Goal: Communication & Community: Answer question/provide support

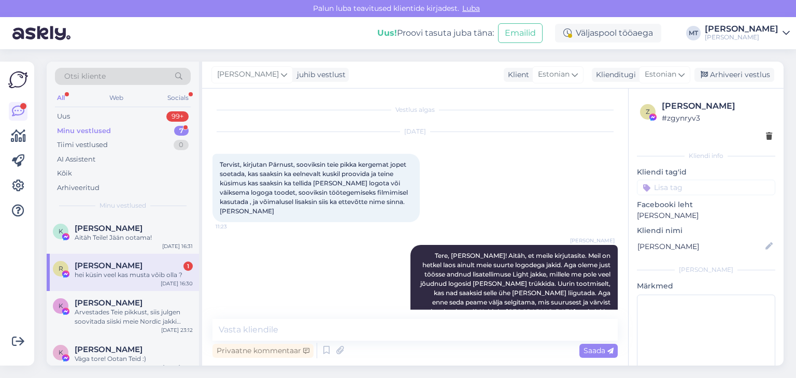
scroll to position [2988, 0]
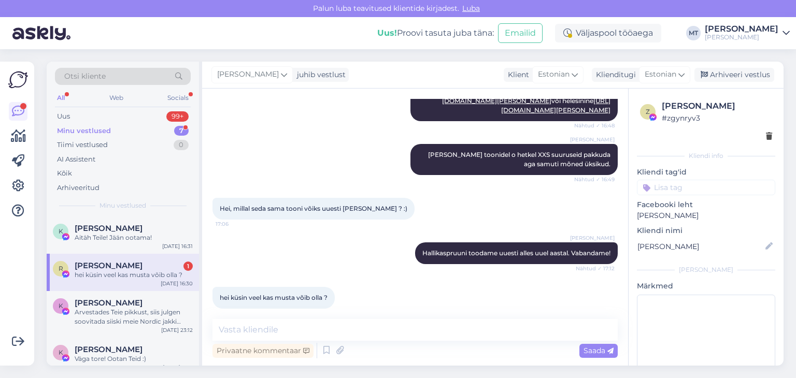
click at [97, 133] on div "Minu vestlused" at bounding box center [84, 131] width 54 height 10
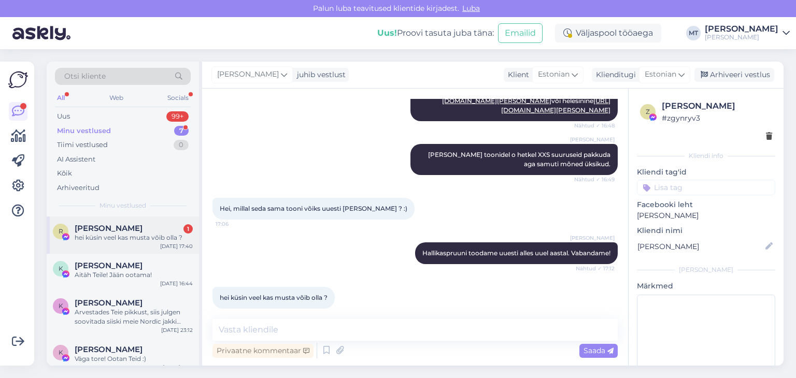
click at [112, 236] on div "hei küsin veel kas musta võib olla ?" at bounding box center [134, 237] width 118 height 9
click at [116, 234] on div "hei küsin veel kas musta võib olla ?" at bounding box center [134, 237] width 118 height 9
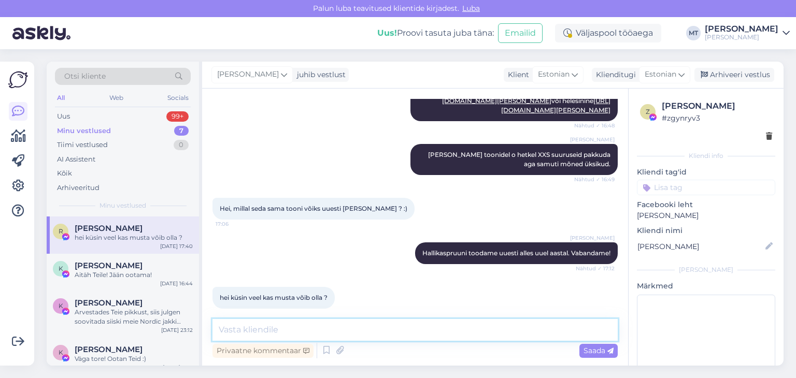
click at [245, 327] on textarea at bounding box center [415, 330] width 405 height 22
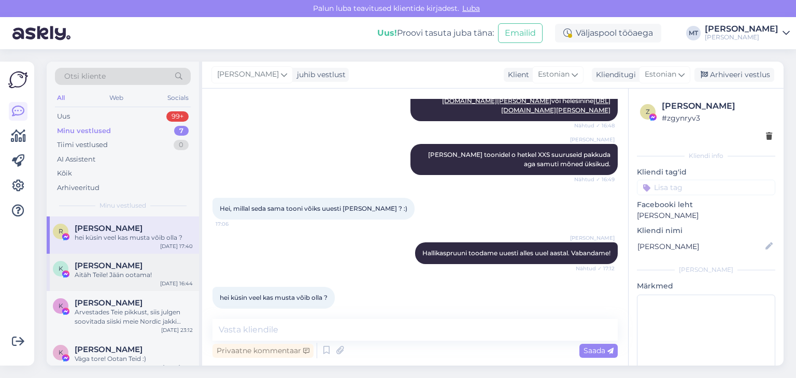
click at [112, 269] on span "[PERSON_NAME]" at bounding box center [109, 265] width 68 height 9
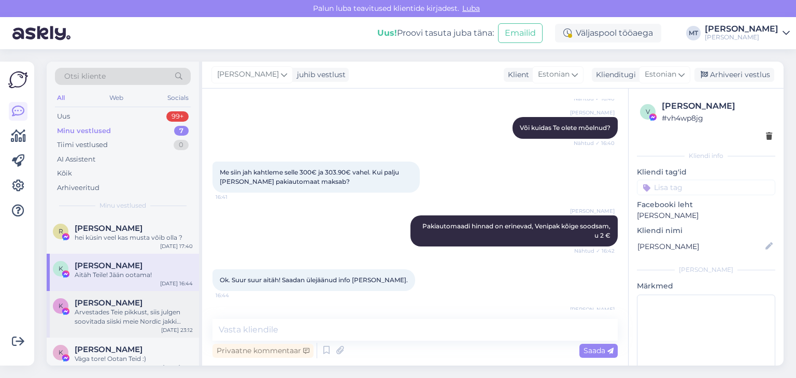
click at [109, 304] on span "[PERSON_NAME]" at bounding box center [109, 303] width 68 height 9
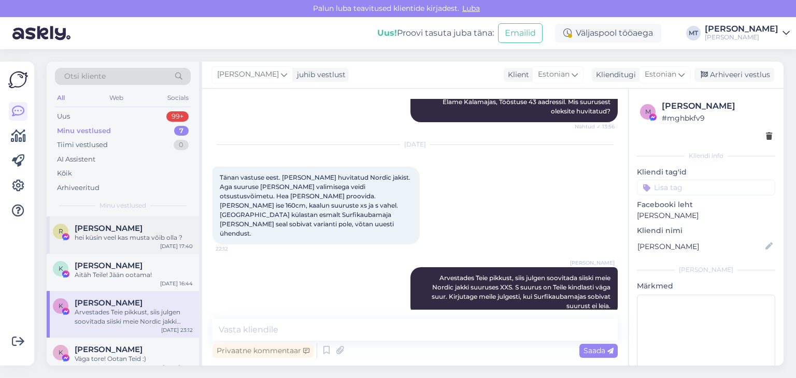
click at [107, 235] on div "hei küsin veel kas musta võib olla ?" at bounding box center [134, 237] width 118 height 9
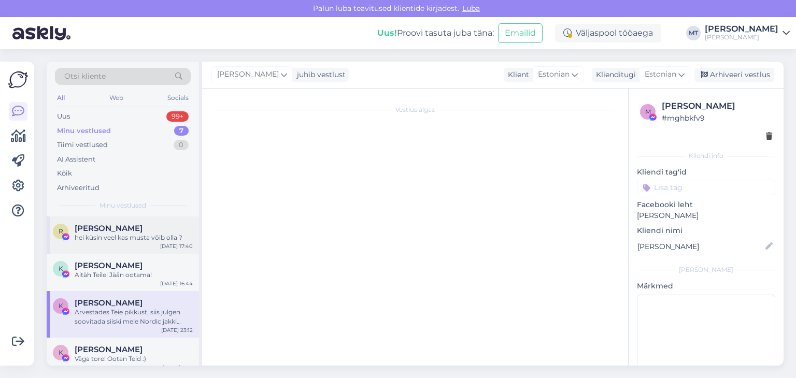
scroll to position [2988, 0]
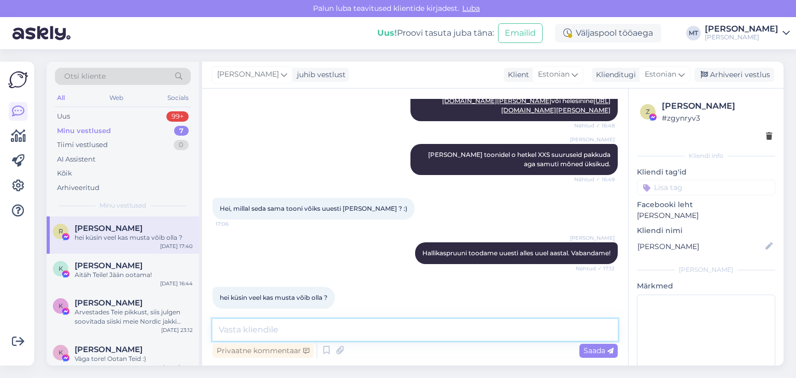
click at [338, 326] on textarea at bounding box center [415, 330] width 405 height 22
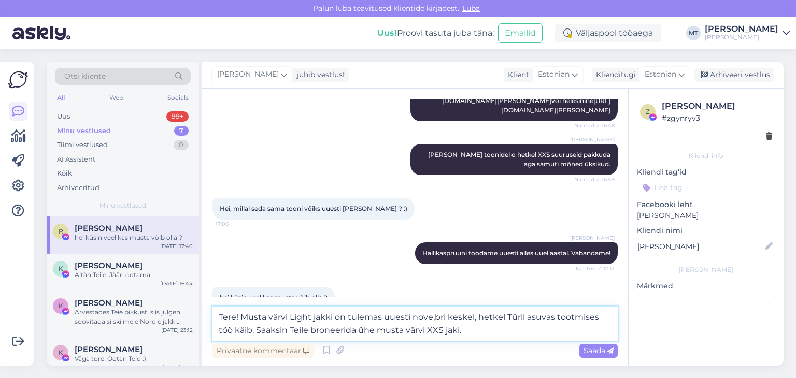
click at [436, 319] on textarea "Tere! Musta värvi Light jakki on tulemas uuesti nove,bri keskel, hetkel Türil a…" at bounding box center [415, 324] width 405 height 34
click at [473, 334] on textarea "Tere! Musta värvi Light jakki on tulemas uuesti novembri keskel, hetkel [GEOGRA…" at bounding box center [415, 324] width 405 height 34
type textarea "Tere! Musta värvi Light jakki on tulemas uuesti novembri keskel, hetkel [GEOGRA…"
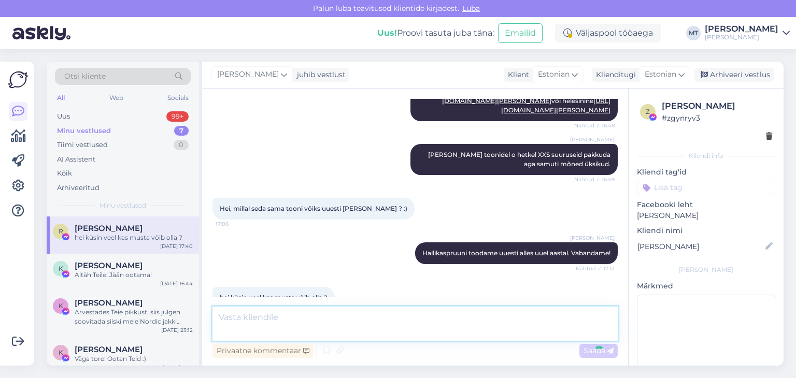
scroll to position [3051, 0]
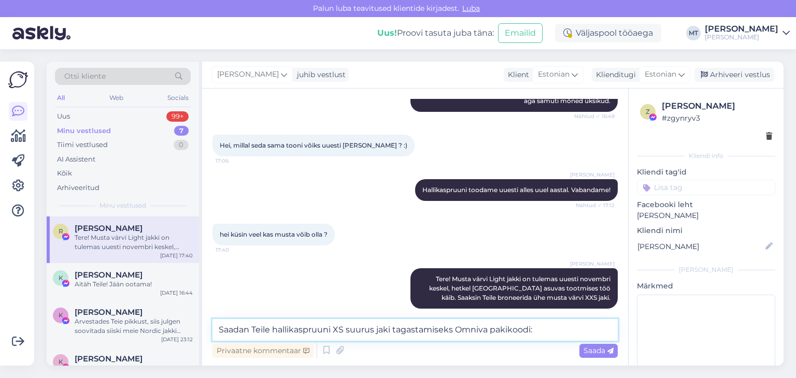
paste textarea "CC857353355EE"
type textarea "Saadan Teile hallikaspruuni XS suurus jaki tagastamiseks Omniva pakikoodi: CC85…"
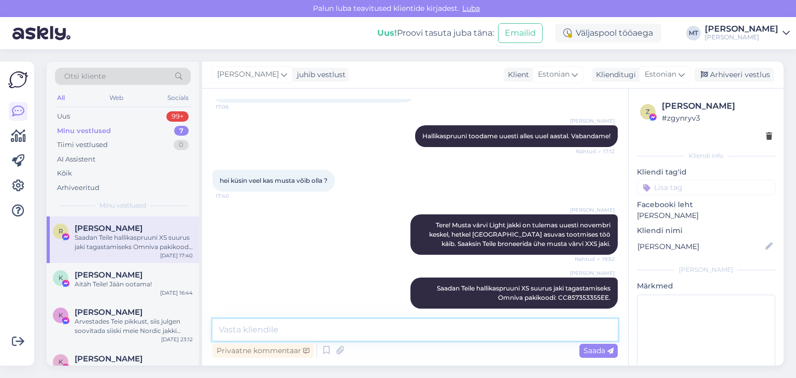
scroll to position [3105, 0]
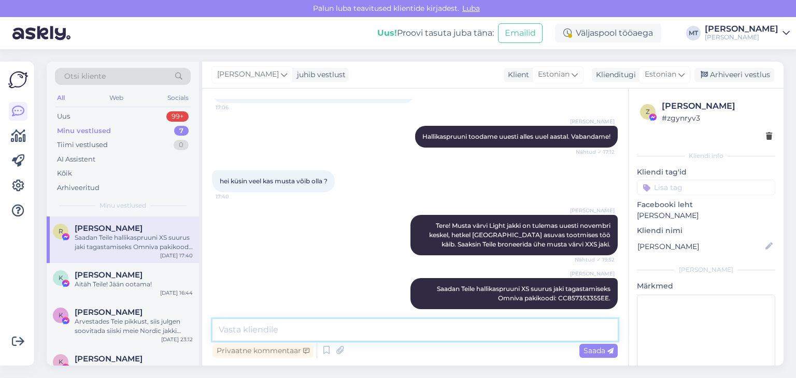
click at [321, 332] on textarea at bounding box center [415, 330] width 405 height 22
click at [328, 328] on textarea "Kas jaksate oodata musta XXS jakki või pigem kannan raha tagasi?" at bounding box center [415, 330] width 405 height 22
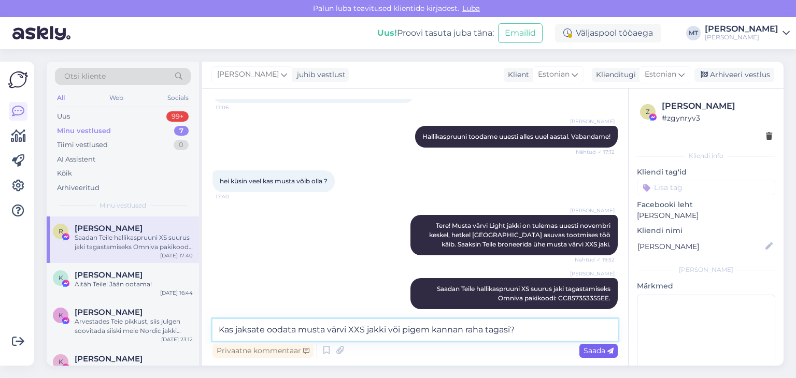
type textarea "Kas jaksate oodata musta värvi XXS jakki või pigem kannan raha tagasi?"
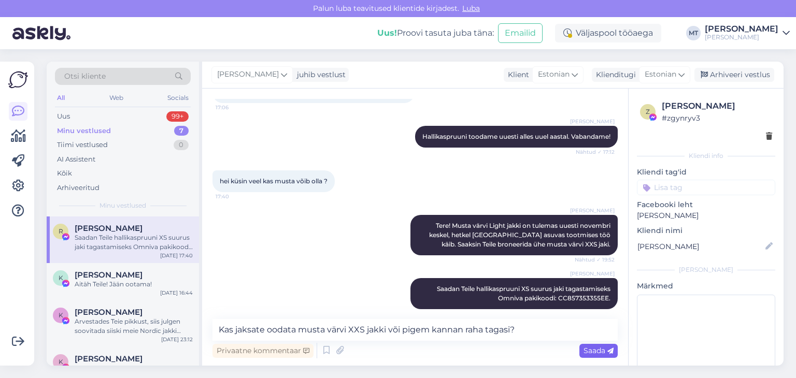
click at [591, 352] on span "Saada" at bounding box center [599, 350] width 30 height 9
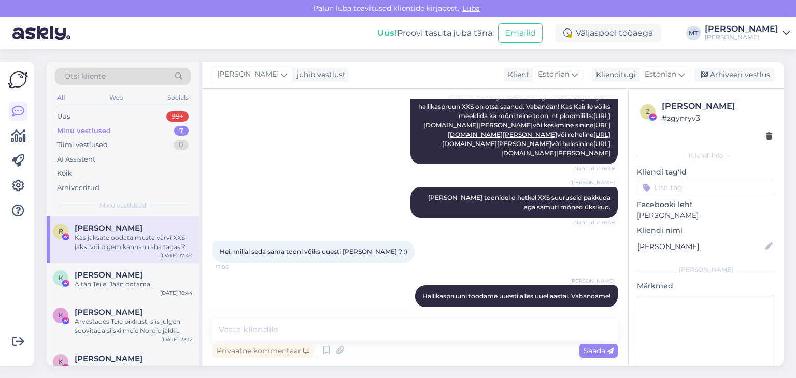
scroll to position [2848, 0]
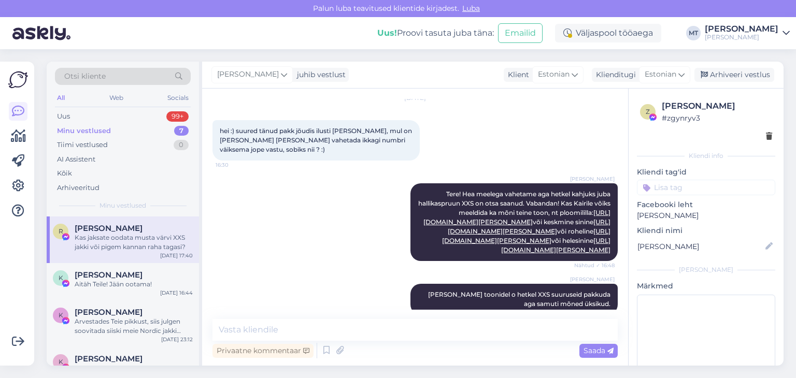
click at [95, 127] on div "Minu vestlused" at bounding box center [84, 131] width 54 height 10
click at [96, 244] on div "Kas jaksate oodata musta värvi XXS jakki või pigem kannan raha tagasi?" at bounding box center [134, 242] width 118 height 19
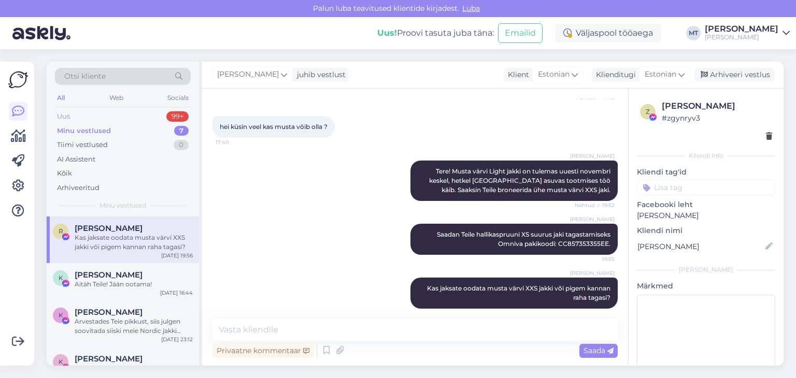
click at [62, 113] on div "Uus" at bounding box center [63, 116] width 13 height 10
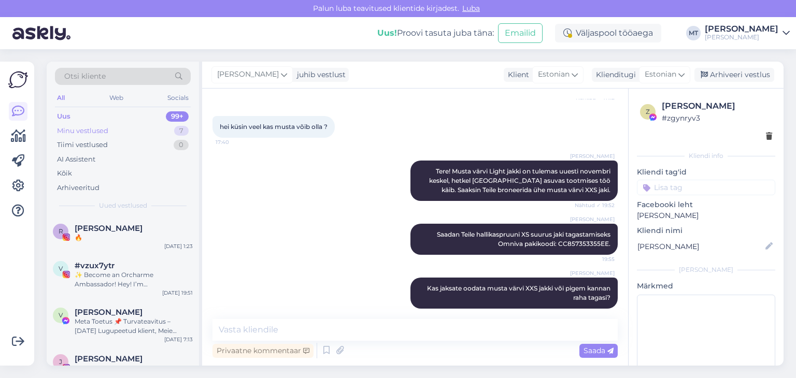
click at [106, 129] on div "Minu vestlused" at bounding box center [82, 131] width 51 height 10
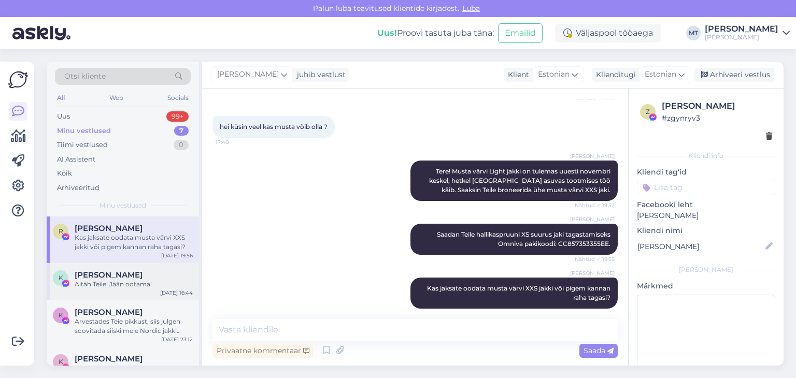
click at [119, 277] on span "[PERSON_NAME]" at bounding box center [109, 275] width 68 height 9
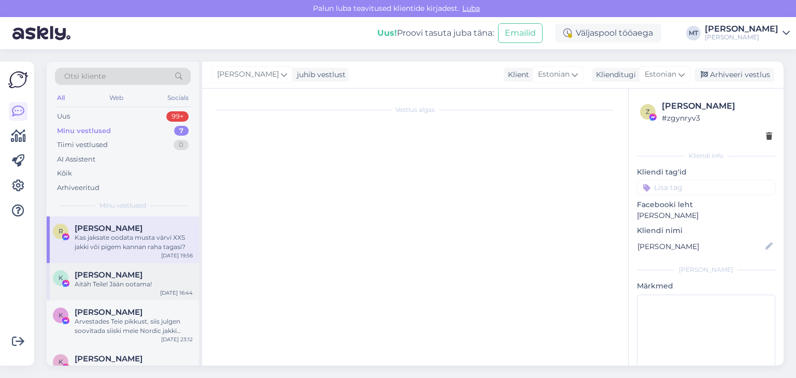
scroll to position [1179, 0]
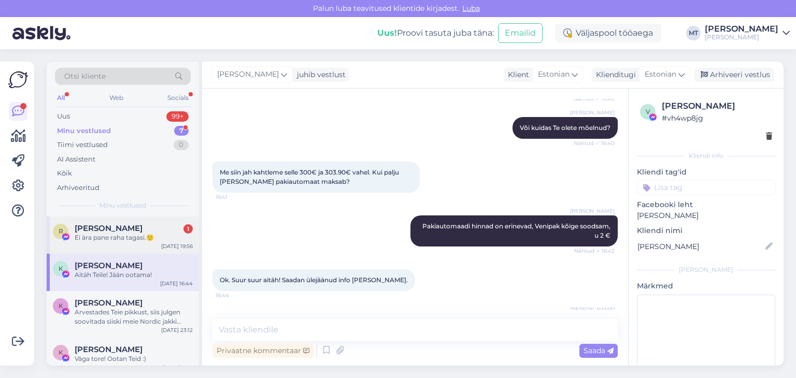
click at [92, 235] on div "R [PERSON_NAME] 1 Ei ära pane raha tagasi.🙂 [DATE] 19:56" at bounding box center [123, 235] width 152 height 37
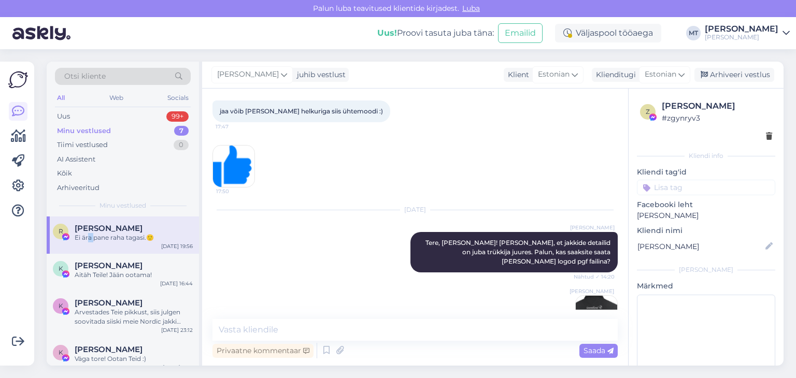
scroll to position [3204, 0]
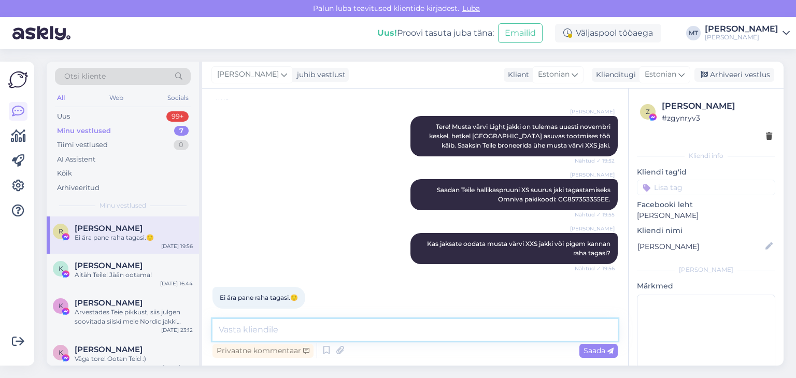
click at [291, 335] on textarea at bounding box center [415, 330] width 405 height 22
type textarea ":)"
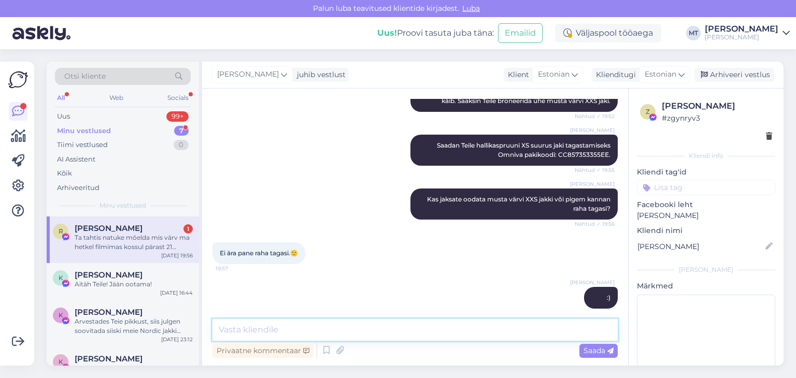
scroll to position [3302, 0]
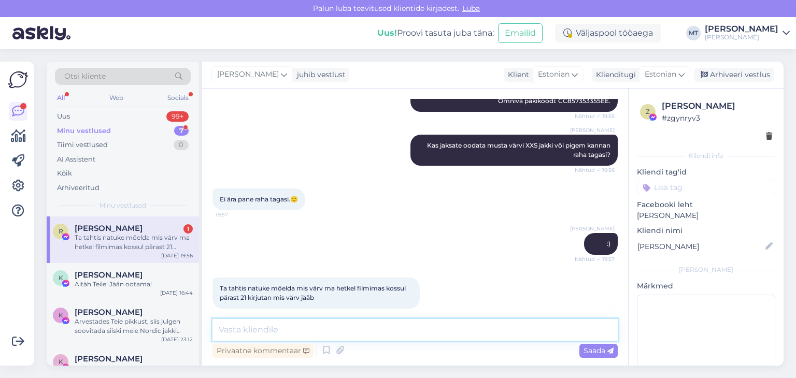
click at [241, 330] on textarea at bounding box center [415, 330] width 405 height 22
type textarea "Hästi, arusaadav! Kiiret ei ole. :)"
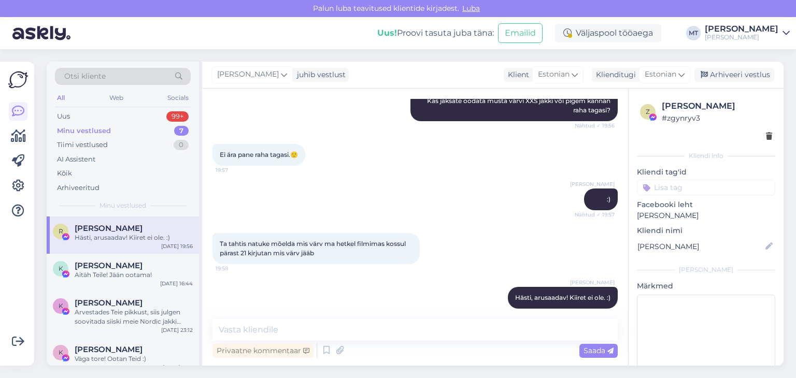
click at [98, 129] on div "Minu vestlused" at bounding box center [84, 131] width 54 height 10
